Goal: Find specific page/section: Find specific page/section

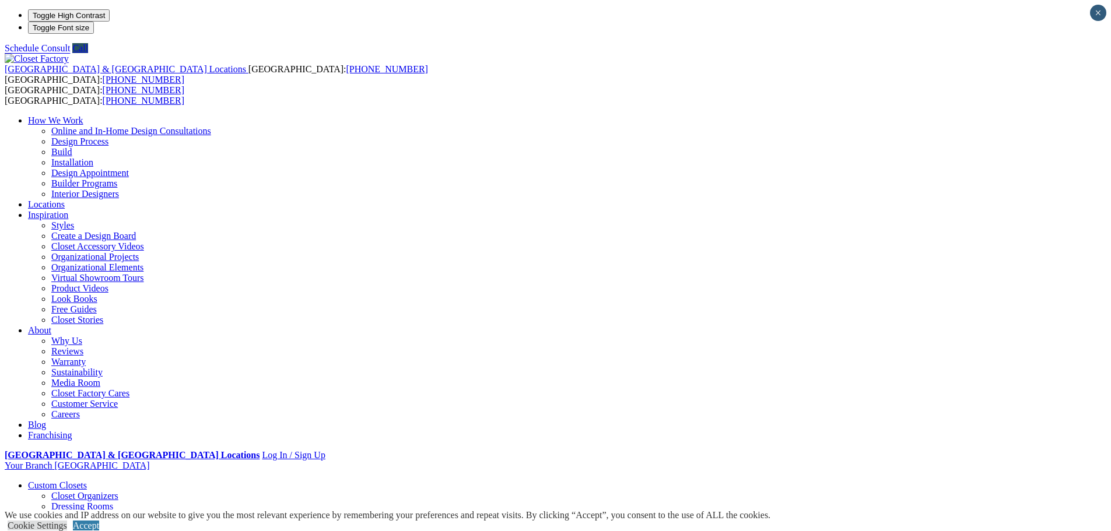
click at [65, 199] on link "Locations" at bounding box center [46, 204] width 37 height 10
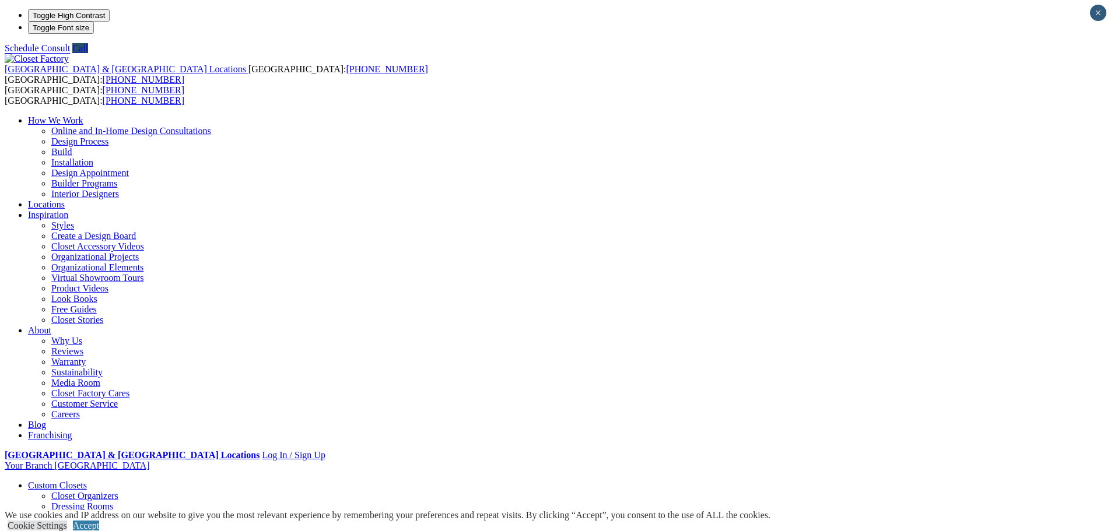
type input "*******"
